Goal: Information Seeking & Learning: Learn about a topic

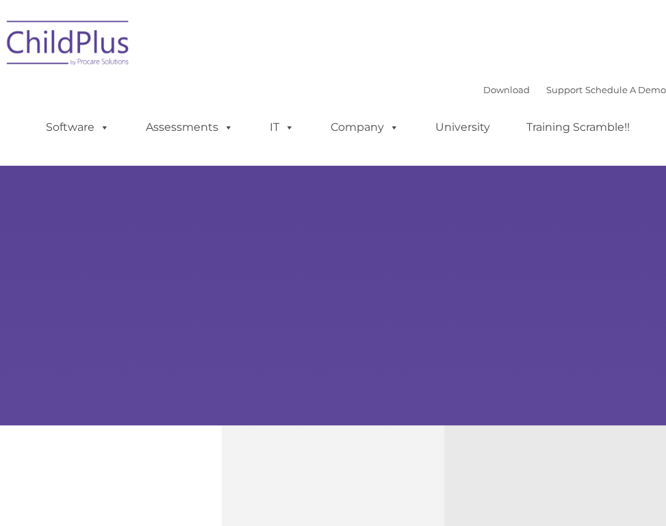
type input ""
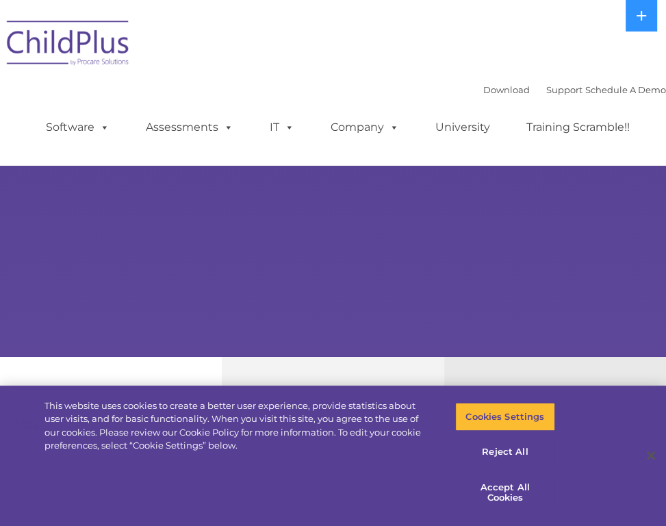
select select "MEDIUM"
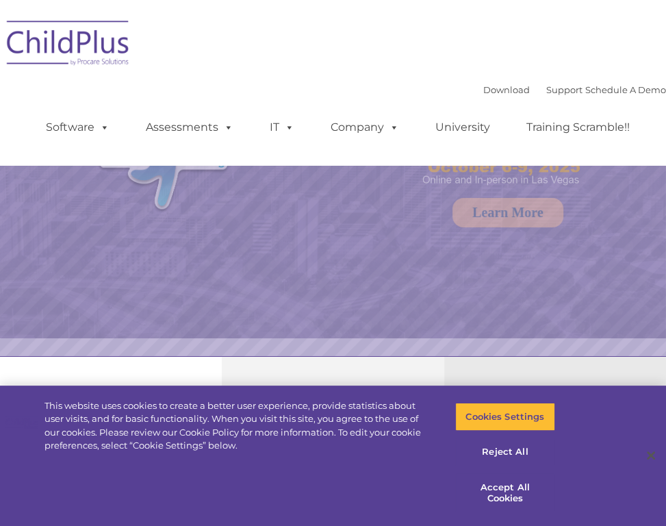
select select "MEDIUM"
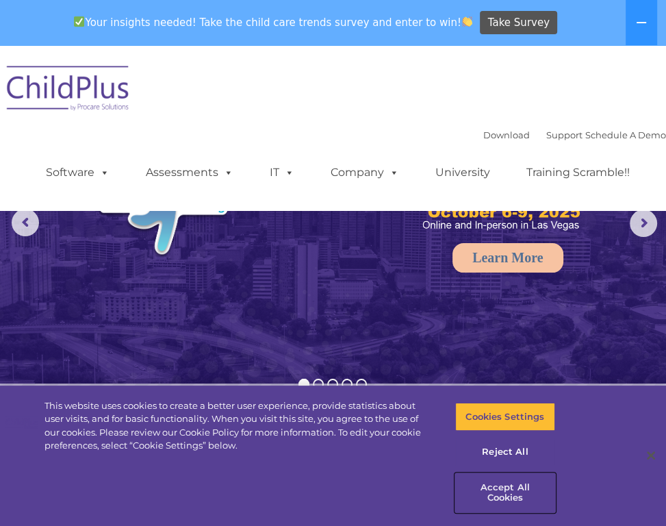
click at [492, 475] on button "Accept All Cookies" at bounding box center [505, 492] width 100 height 39
